Goal: Task Accomplishment & Management: Complete application form

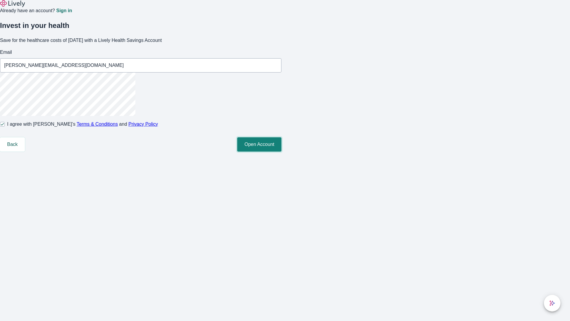
click at [281, 151] on button "Open Account" at bounding box center [259, 144] width 44 height 14
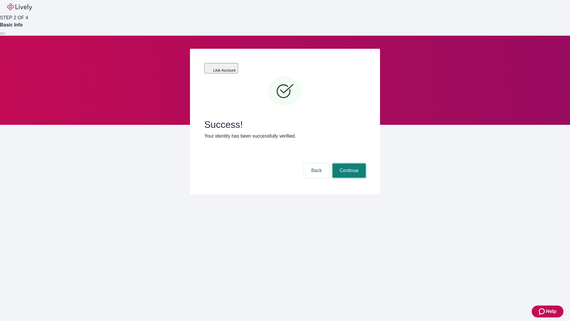
click at [348, 163] on button "Continue" at bounding box center [349, 170] width 33 height 14
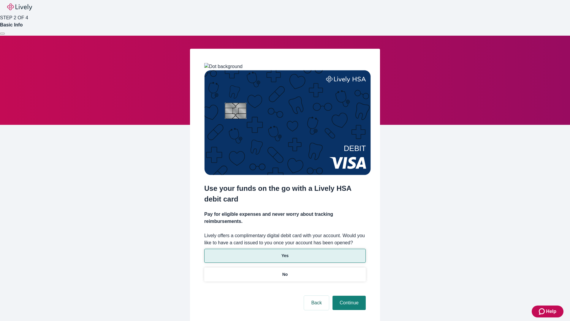
click at [285, 252] on p "Yes" at bounding box center [284, 255] width 7 height 6
click at [348, 295] on button "Continue" at bounding box center [349, 302] width 33 height 14
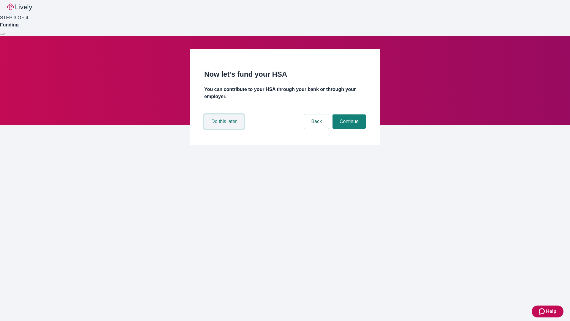
click at [225, 129] on button "Do this later" at bounding box center [223, 121] width 39 height 14
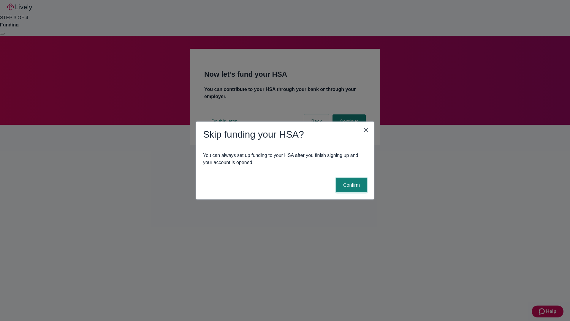
click at [351, 185] on button "Confirm" at bounding box center [351, 185] width 31 height 14
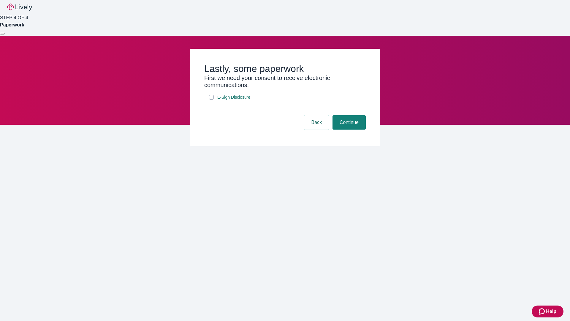
click at [211, 99] on input "E-Sign Disclosure" at bounding box center [211, 97] width 5 height 5
checkbox input "true"
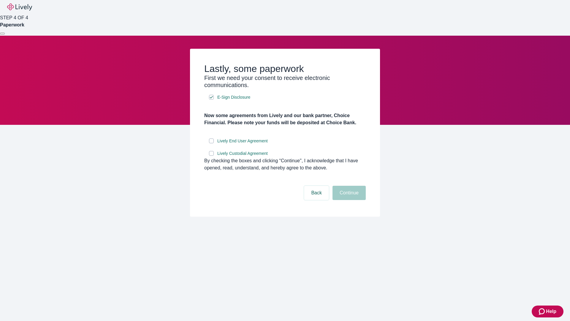
click at [211, 143] on input "Lively End User Agreement" at bounding box center [211, 140] width 5 height 5
checkbox input "true"
click at [211, 156] on input "Lively Custodial Agreement" at bounding box center [211, 153] width 5 height 5
checkbox input "true"
click at [348, 200] on button "Continue" at bounding box center [349, 193] width 33 height 14
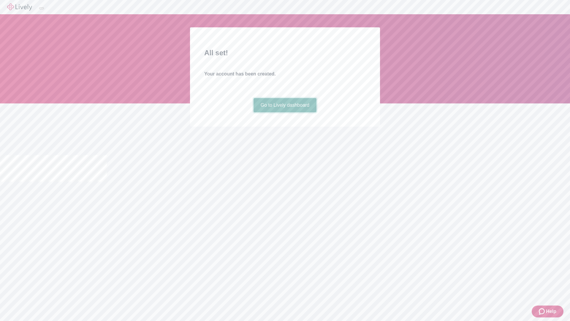
click at [285, 112] on link "Go to Lively dashboard" at bounding box center [285, 105] width 63 height 14
